Goal: Find specific page/section: Find specific page/section

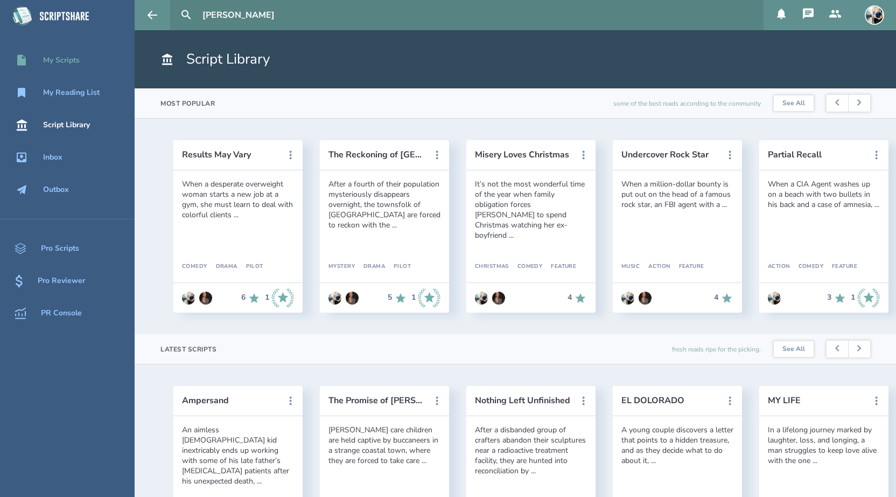
click at [67, 59] on div "My Scripts" at bounding box center [61, 60] width 37 height 9
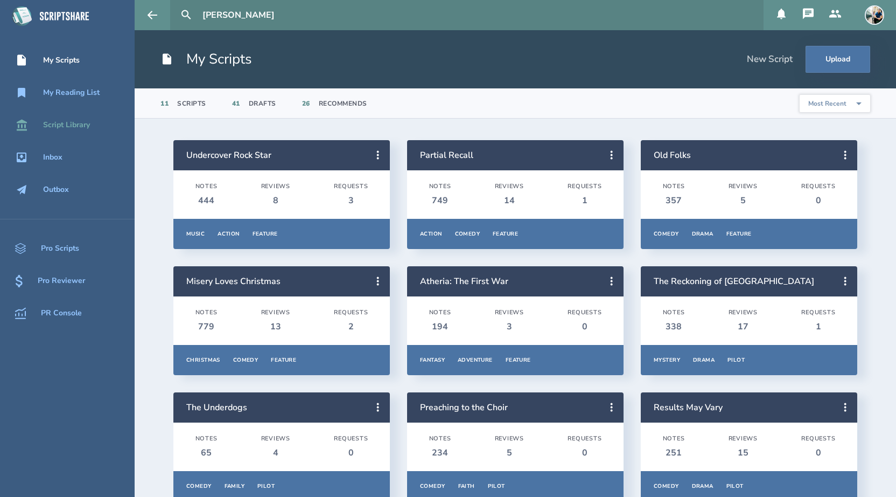
click at [64, 122] on div "Script Library" at bounding box center [66, 125] width 47 height 9
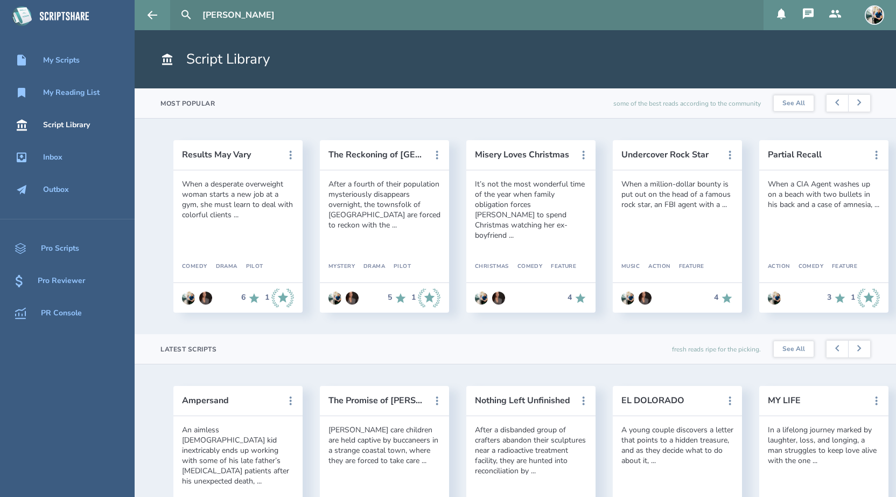
click at [298, 17] on input "[PERSON_NAME]" at bounding box center [478, 15] width 561 height 30
click at [175, 3] on button at bounding box center [187, 15] width 24 height 24
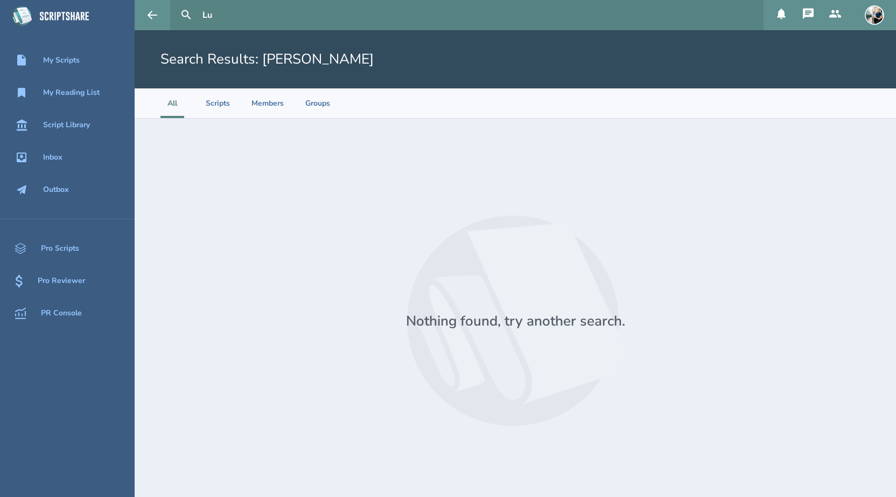
type input "L"
